Goal: Task Accomplishment & Management: Use online tool/utility

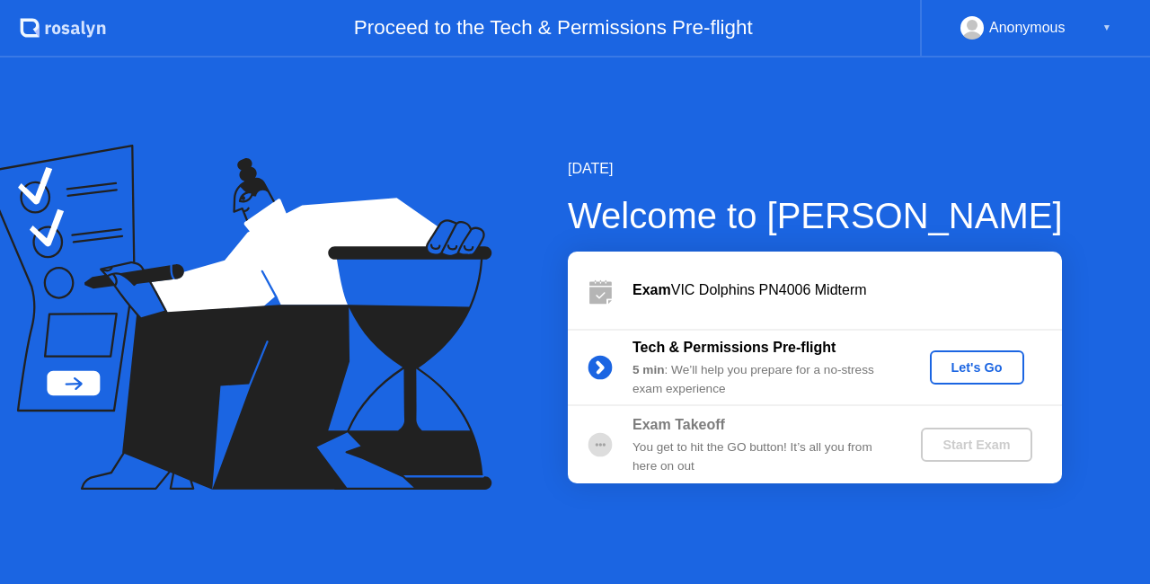
click at [955, 366] on div "Let's Go" at bounding box center [977, 367] width 80 height 14
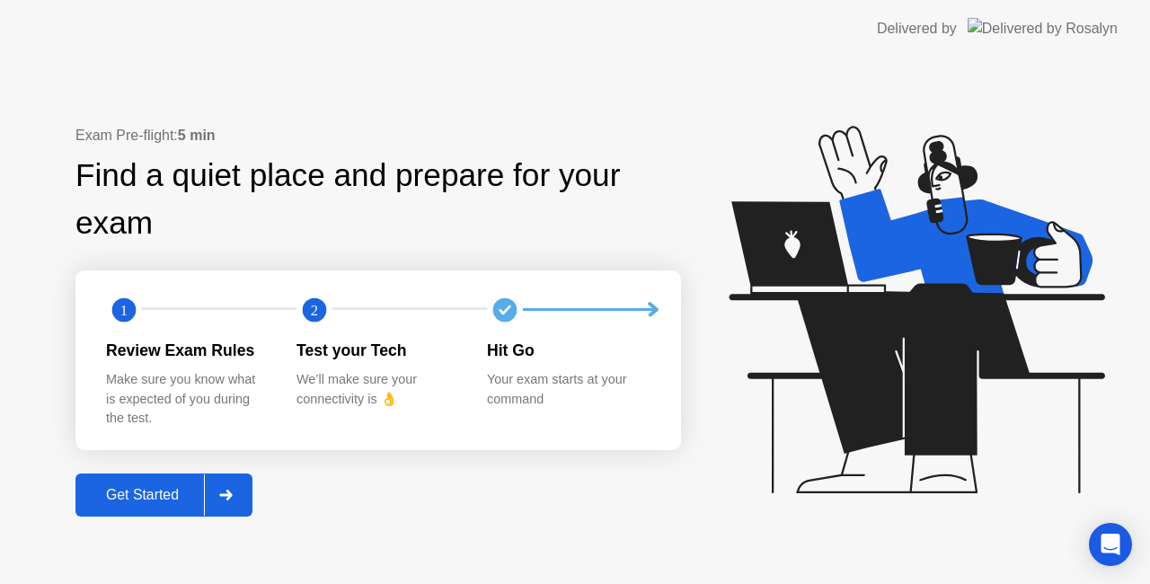
click at [157, 507] on button "Get Started" at bounding box center [163, 495] width 177 height 43
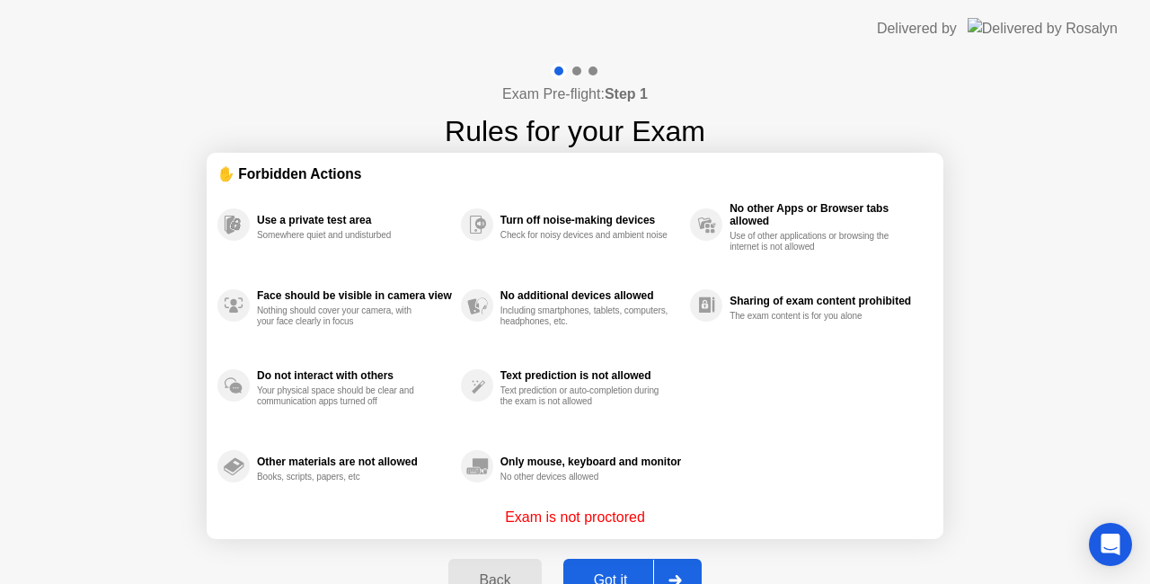
click at [612, 572] on div "Got it" at bounding box center [611, 580] width 84 height 16
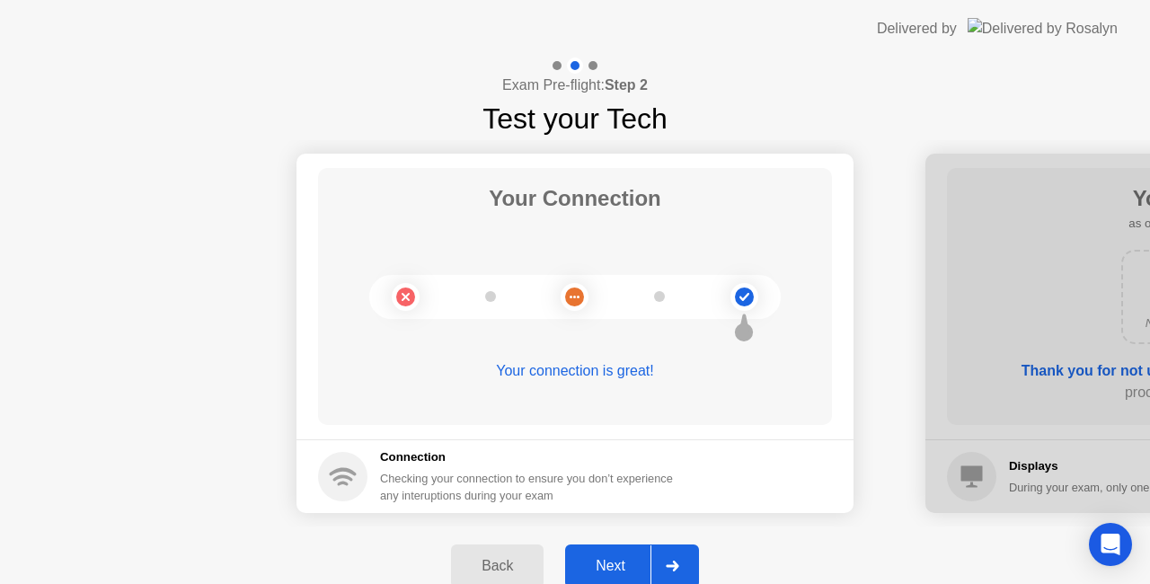
click at [604, 563] on div "Next" at bounding box center [611, 566] width 80 height 16
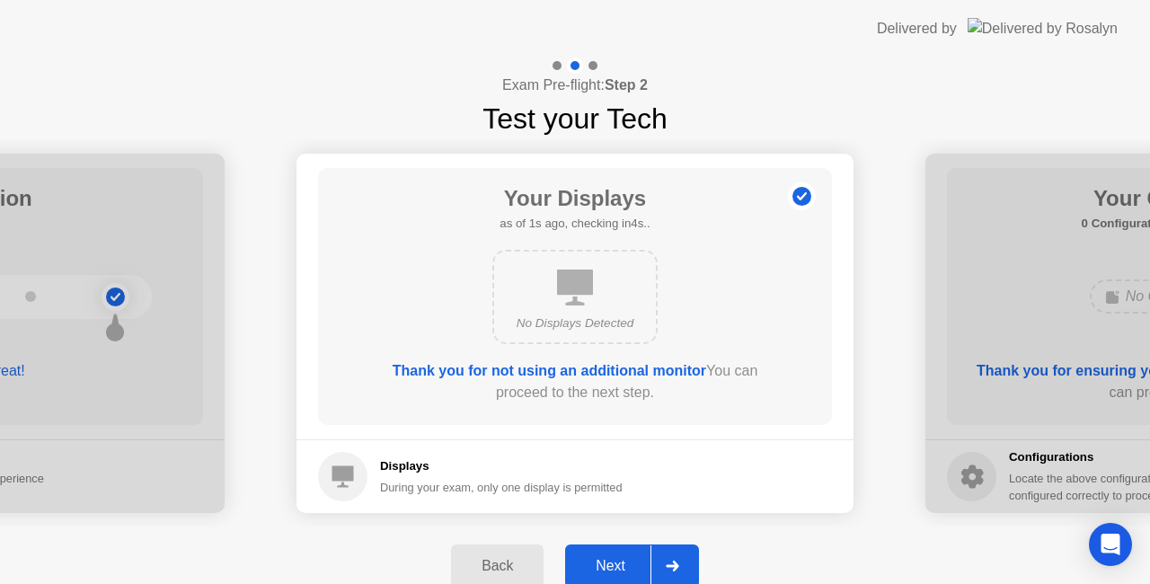
click at [604, 564] on div "Next" at bounding box center [611, 566] width 80 height 16
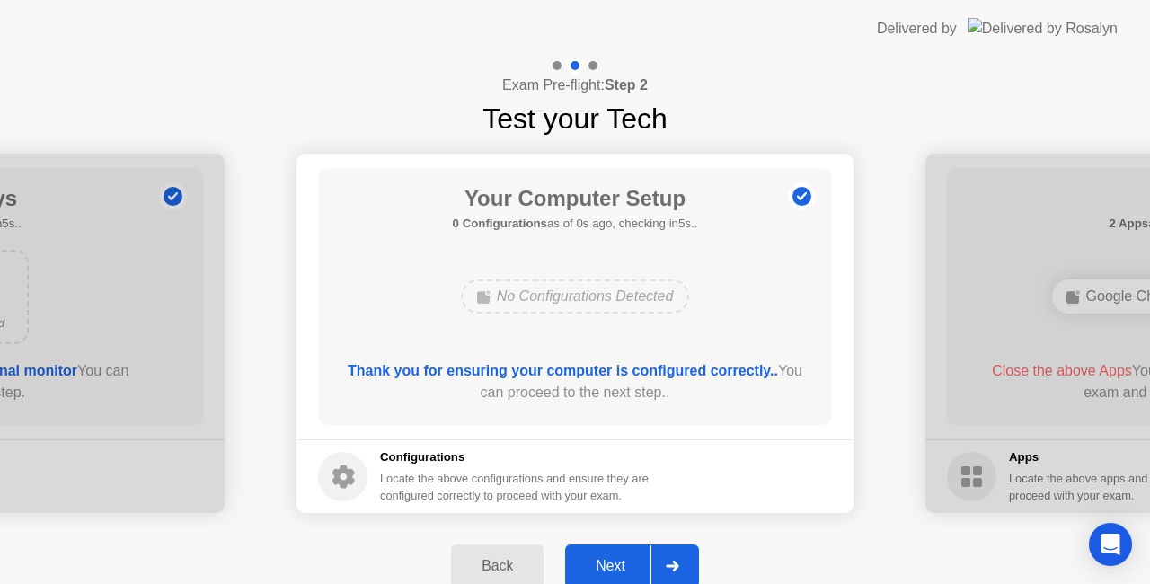
click at [604, 564] on div "Next" at bounding box center [611, 566] width 80 height 16
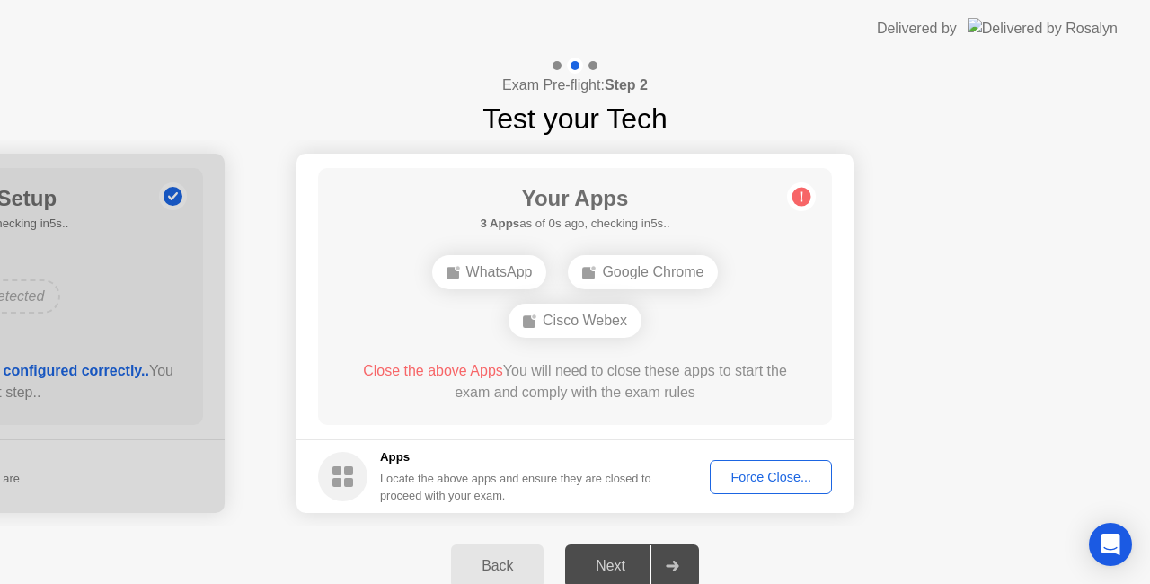
click at [790, 480] on div "Force Close..." at bounding box center [771, 477] width 110 height 14
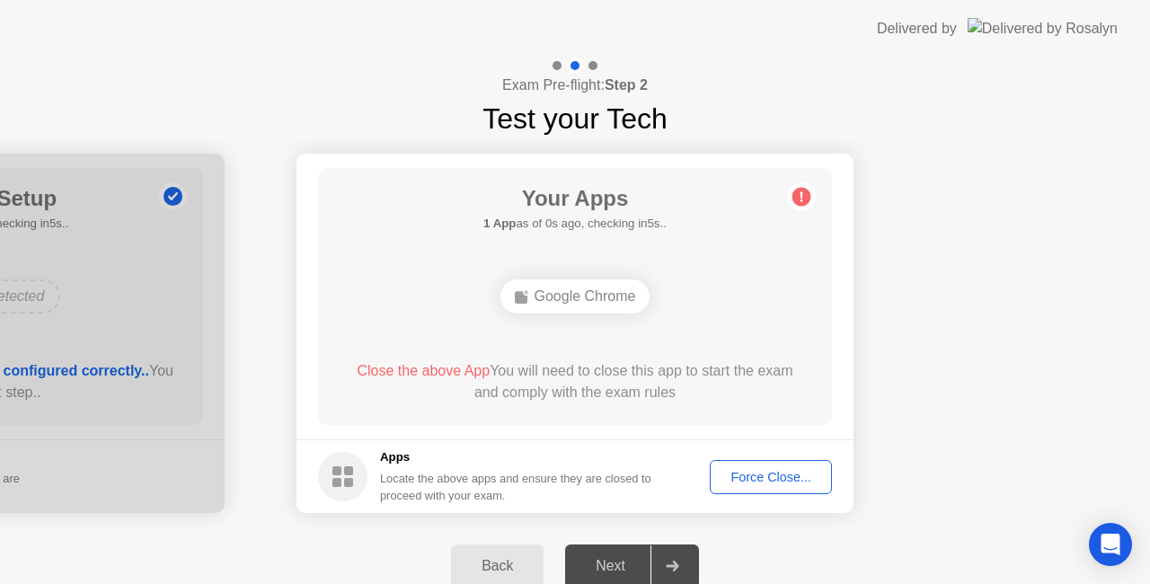
click at [767, 484] on div "Force Close..." at bounding box center [771, 477] width 110 height 14
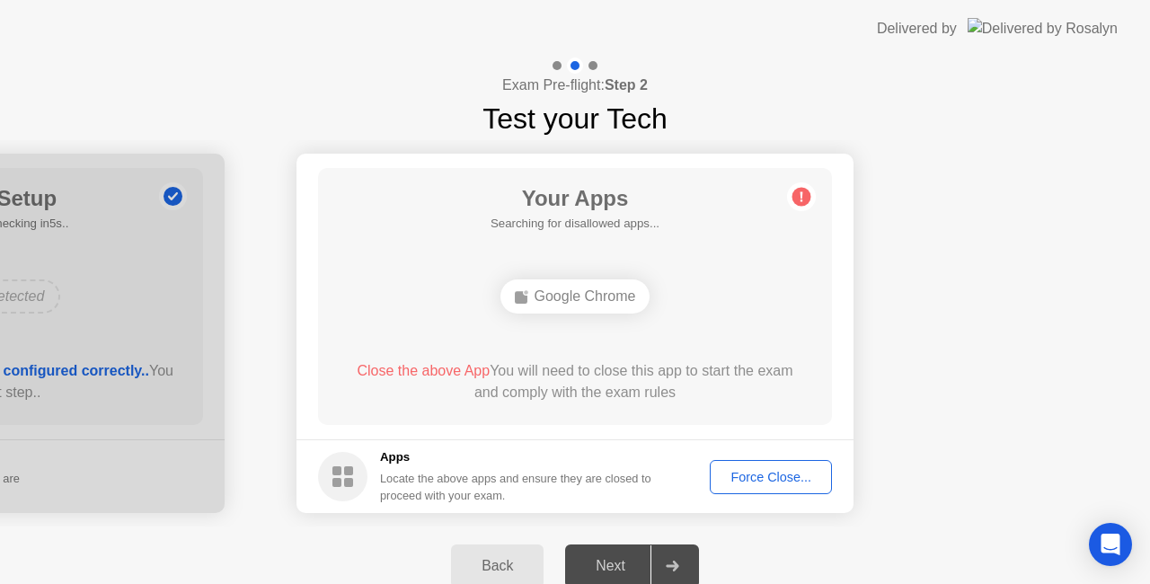
click at [613, 564] on div "Next" at bounding box center [611, 566] width 80 height 16
click at [738, 476] on div "Force Close..." at bounding box center [771, 477] width 110 height 14
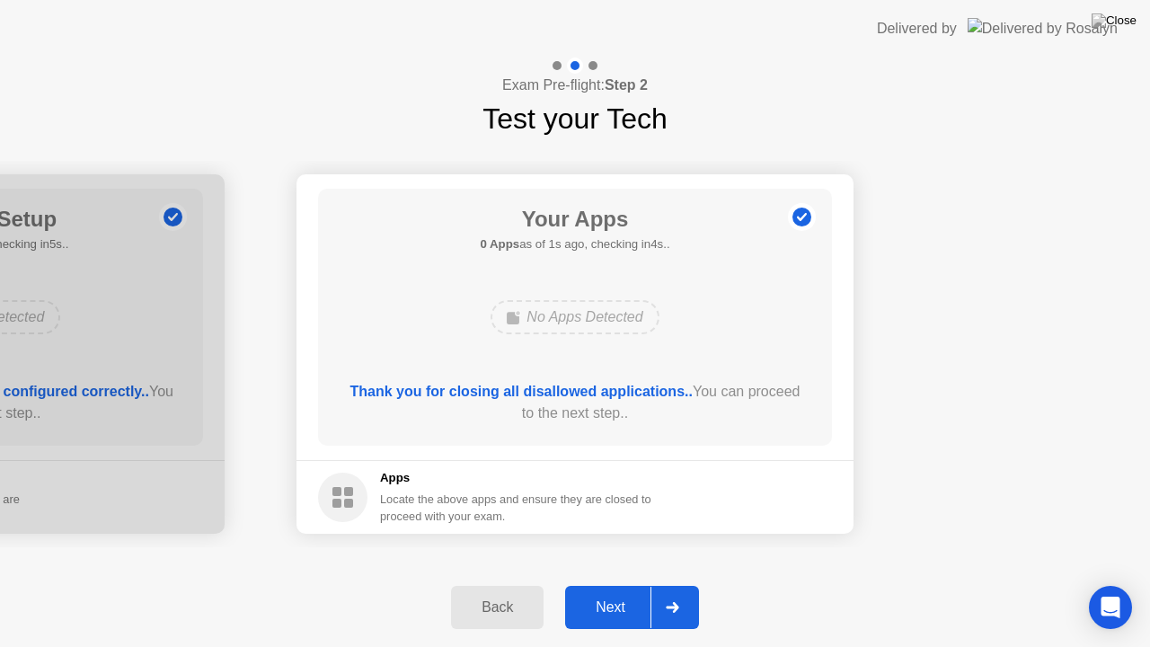
click at [609, 583] on div "Next" at bounding box center [611, 607] width 80 height 16
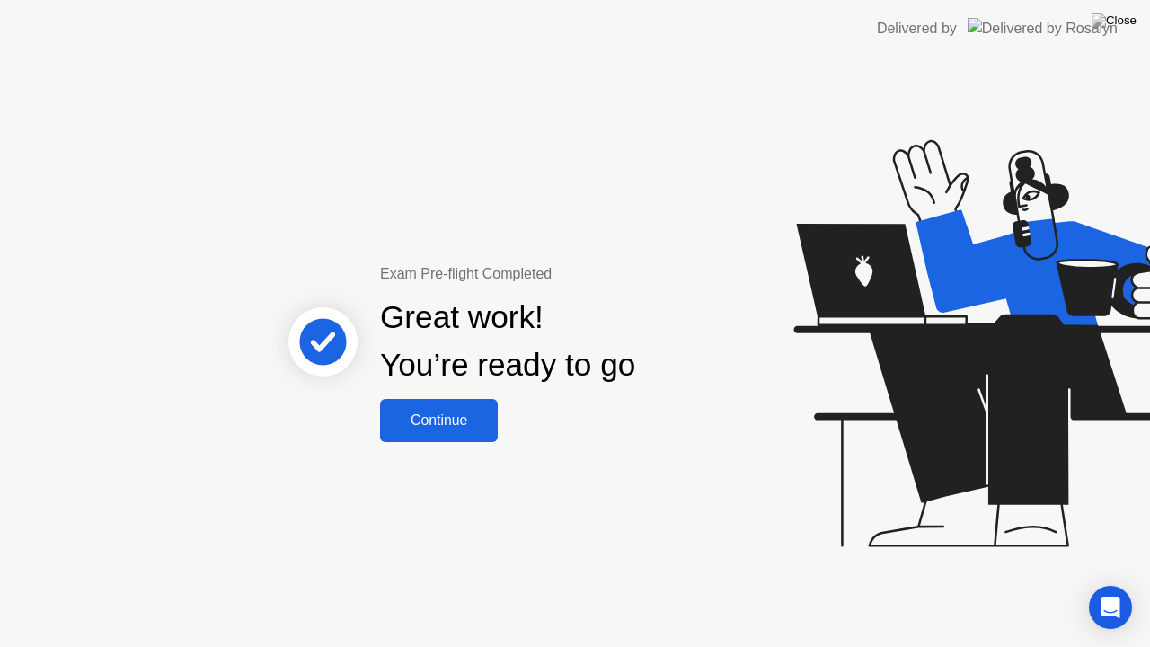
click at [439, 424] on div "Continue" at bounding box center [439, 420] width 107 height 16
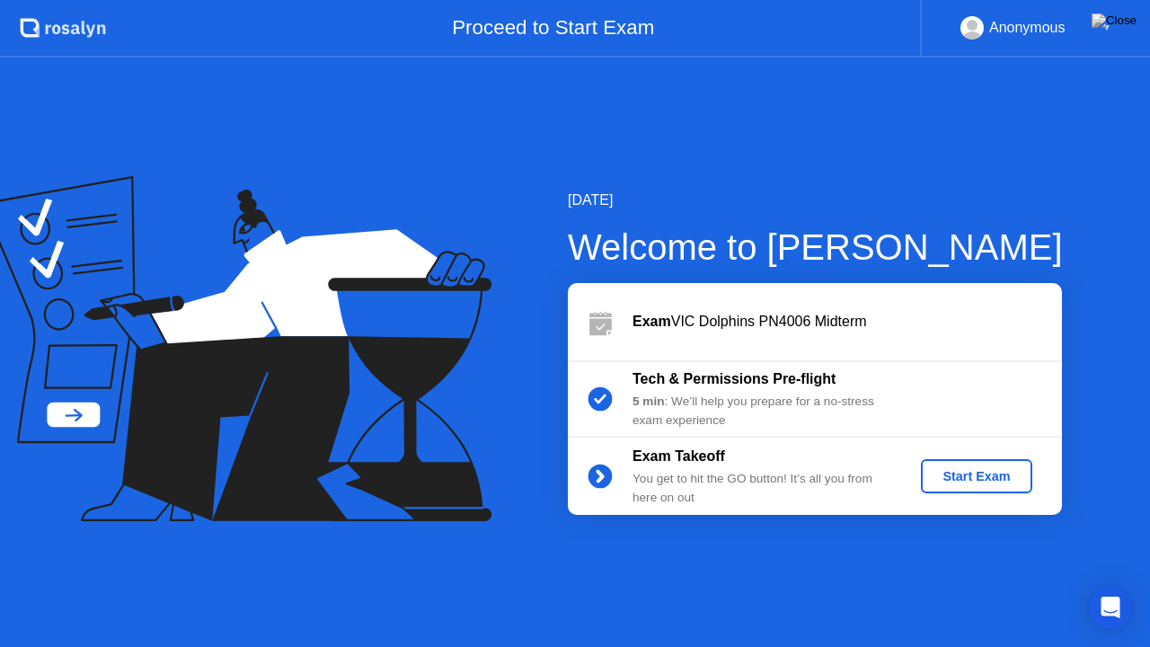
click at [961, 477] on div "Start Exam" at bounding box center [976, 476] width 96 height 14
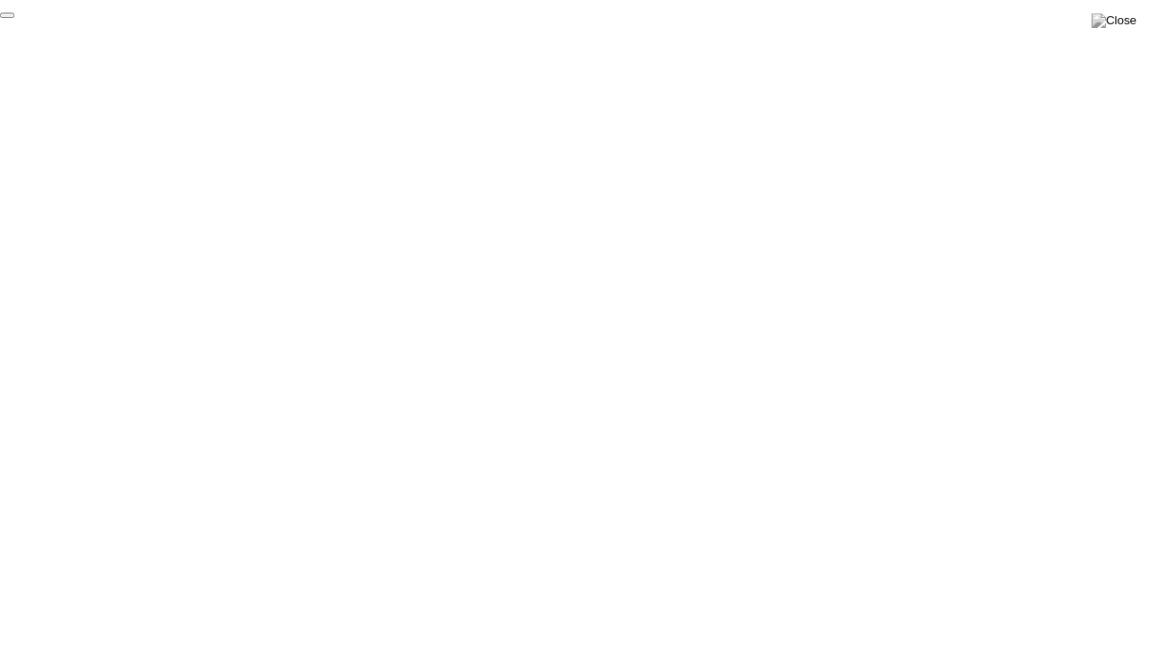
click div "End Proctoring Session"
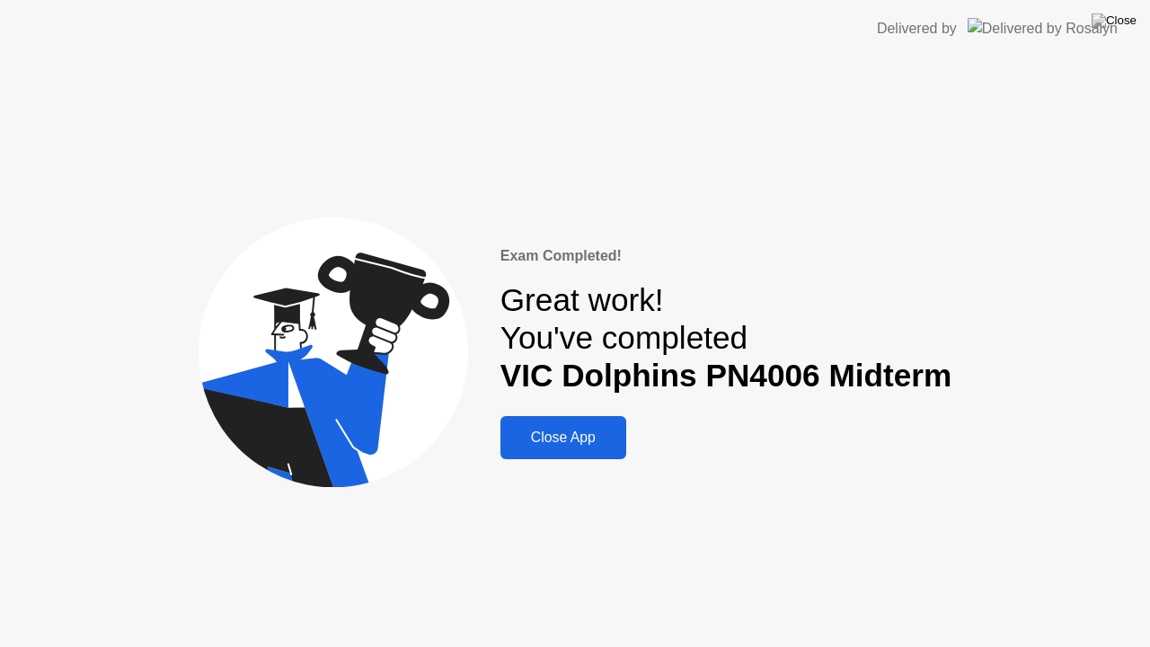
click at [580, 448] on button "Close App" at bounding box center [564, 437] width 126 height 43
